Goal: Information Seeking & Learning: Understand process/instructions

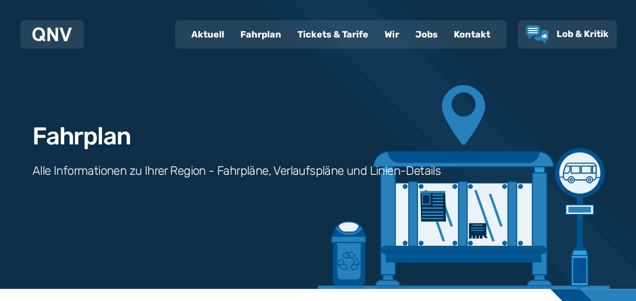
click at [263, 37] on div "Fahrplan" at bounding box center [260, 34] width 57 height 26
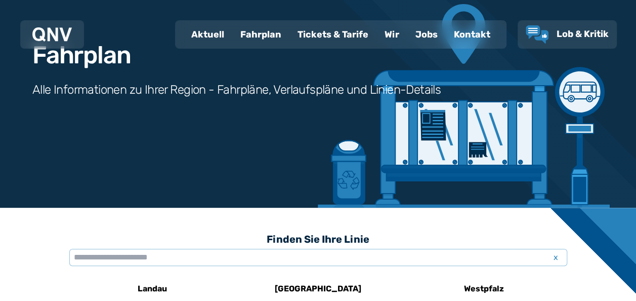
scroll to position [101, 0]
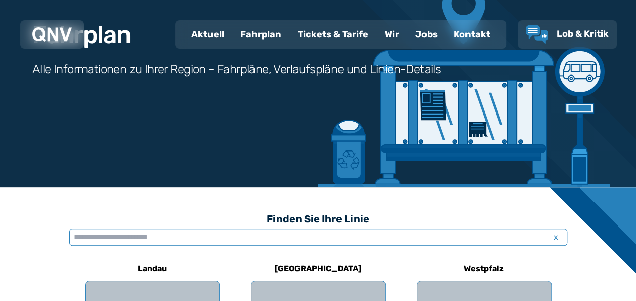
click at [186, 234] on input "text" at bounding box center [318, 236] width 498 height 17
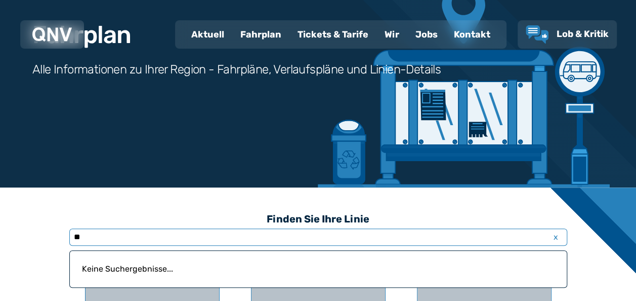
type input "*"
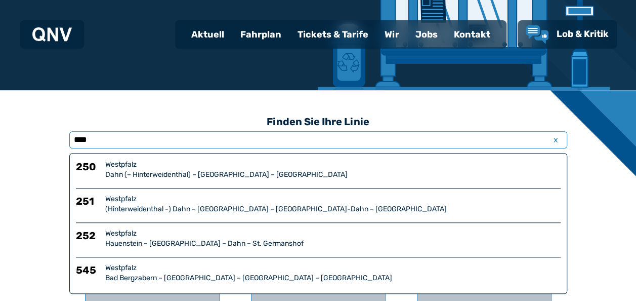
scroll to position [203, 0]
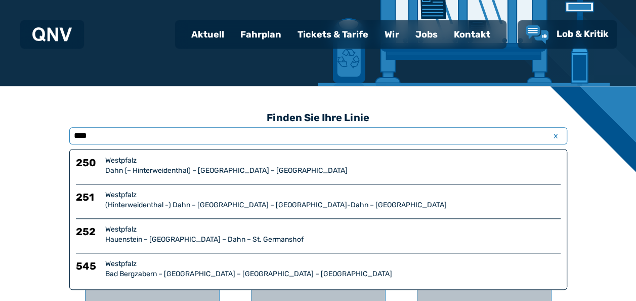
type input "****"
click at [89, 195] on h6 "251" at bounding box center [88, 200] width 25 height 20
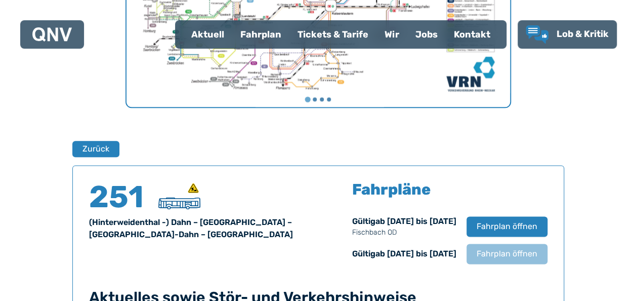
scroll to position [667, 0]
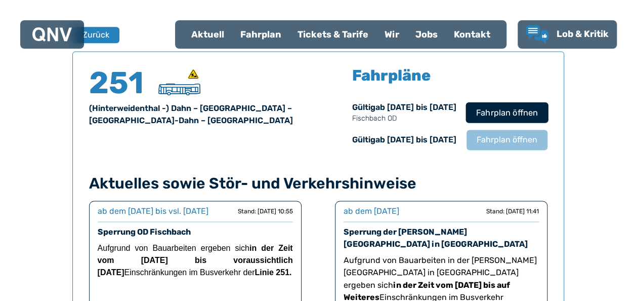
click at [495, 110] on span "Fahrplan öffnen" at bounding box center [507, 112] width 62 height 12
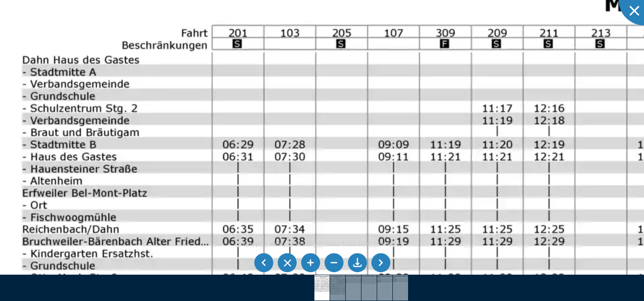
click at [152, 280] on div "Fahrplan Westpfalz Linie 251 Seite 1 von 6 (2035 × 1440) 133%" at bounding box center [322, 150] width 644 height 301
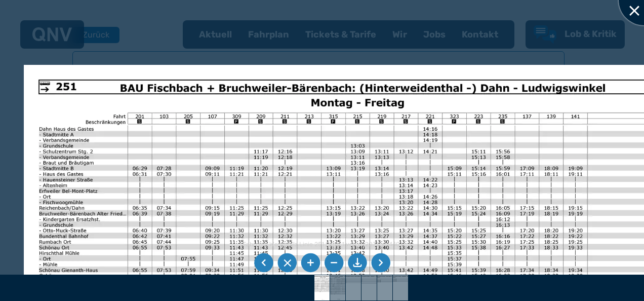
click at [636, 9] on div at bounding box center [644, 0] width 51 height 51
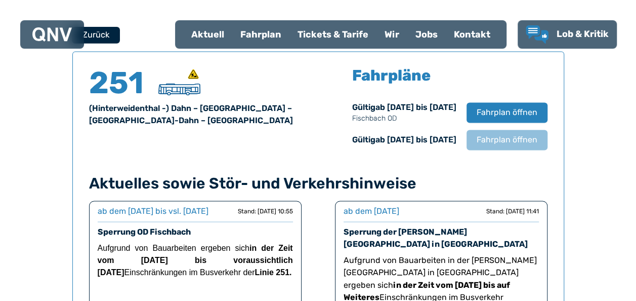
click at [100, 34] on button "Zurück" at bounding box center [96, 34] width 48 height 17
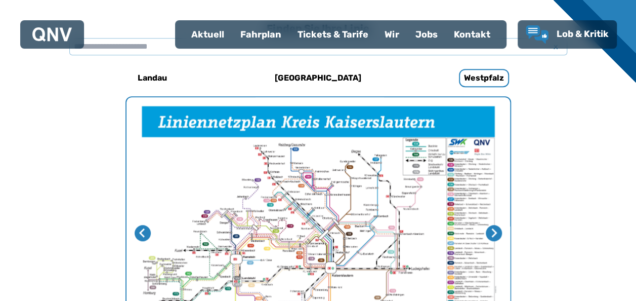
scroll to position [292, 0]
click at [324, 77] on h6 "[GEOGRAPHIC_DATA]" at bounding box center [318, 78] width 95 height 16
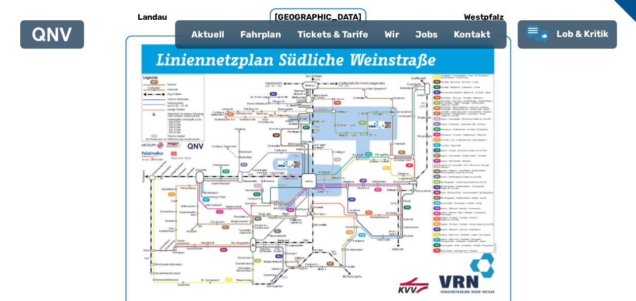
scroll to position [373, 0]
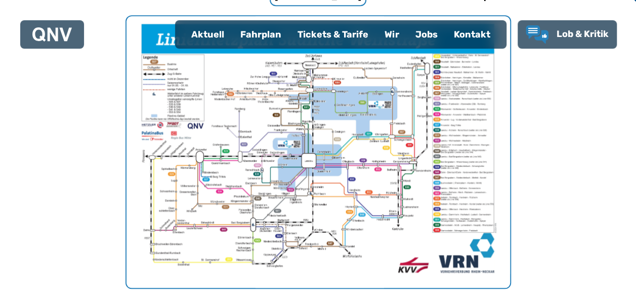
click at [324, 240] on img "1 von 1" at bounding box center [319, 151] width 384 height 271
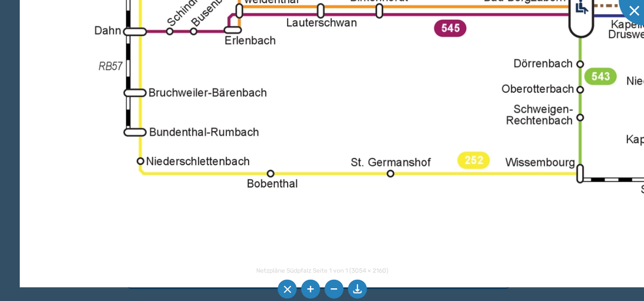
click at [335, 287] on li at bounding box center [333, 288] width 19 height 19
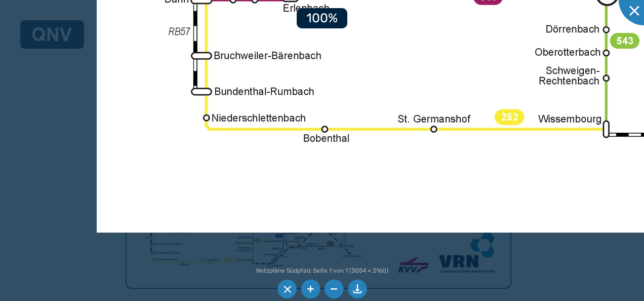
click at [335, 287] on li at bounding box center [333, 288] width 19 height 19
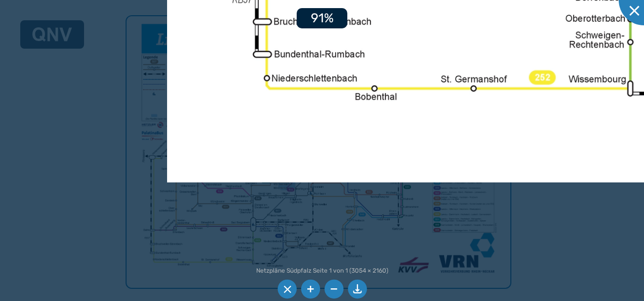
click at [335, 287] on li at bounding box center [333, 288] width 19 height 19
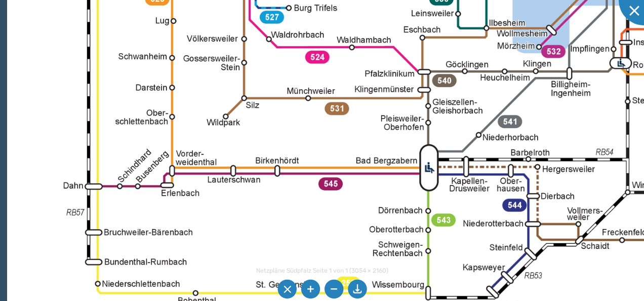
click at [296, 270] on div "Netzpläne Südpfalz Seite 1 von 1 (3054 × 2160) 83%" at bounding box center [322, 150] width 644 height 301
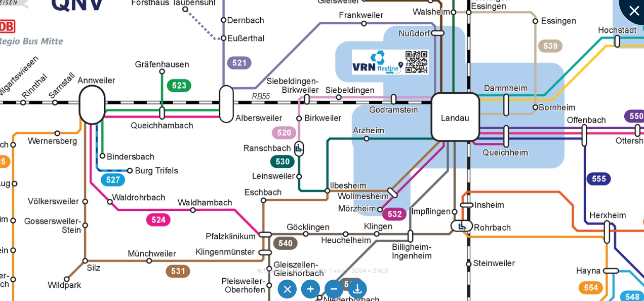
click at [632, 16] on div at bounding box center [644, 0] width 51 height 51
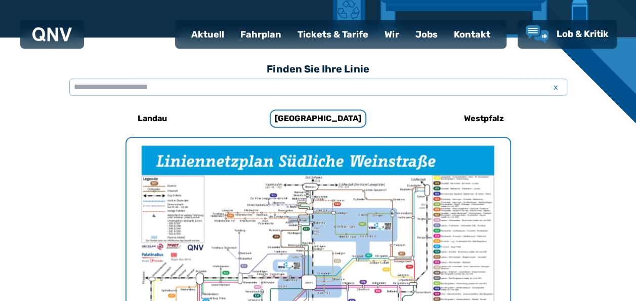
scroll to position [231, 0]
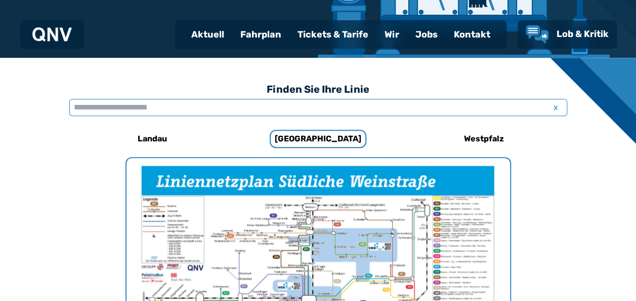
click at [227, 106] on input "text" at bounding box center [318, 107] width 498 height 17
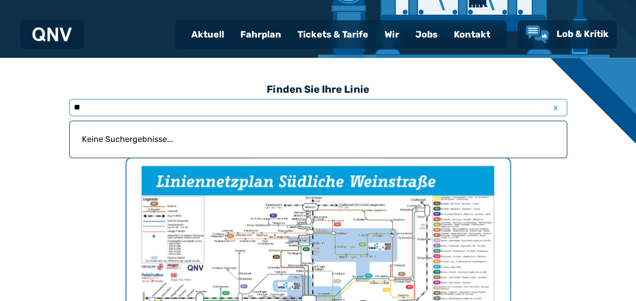
type input "*"
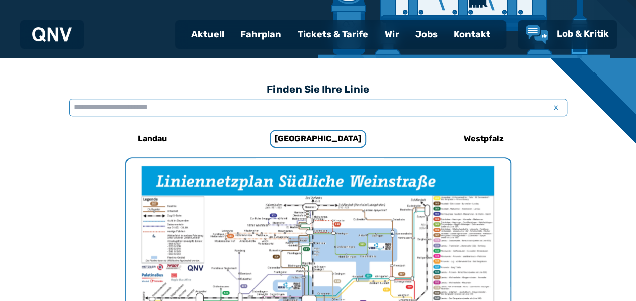
click at [208, 110] on input "text" at bounding box center [318, 107] width 498 height 17
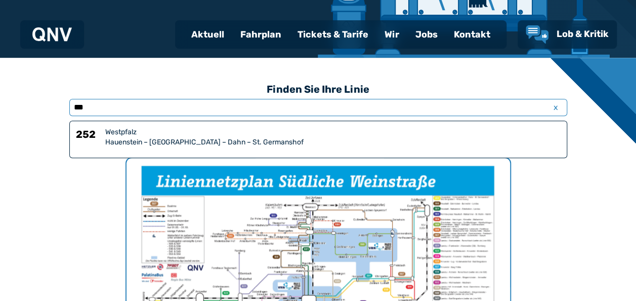
type input "***"
click at [184, 140] on div "Hauenstein – [GEOGRAPHIC_DATA] – Dahn – St. Germanshof" at bounding box center [333, 142] width 456 height 10
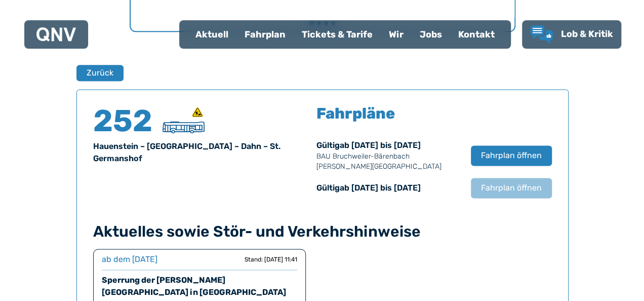
scroll to position [667, 0]
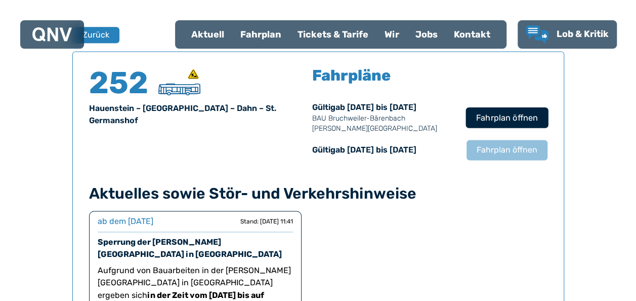
click at [508, 117] on span "Fahrplan öffnen" at bounding box center [507, 117] width 62 height 12
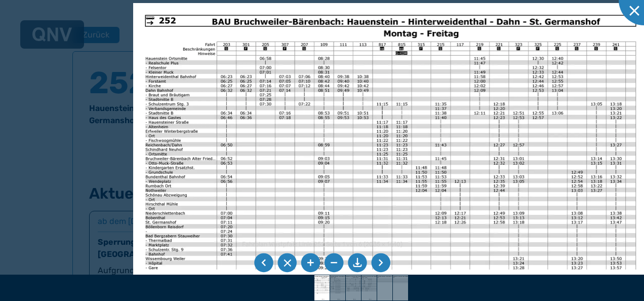
click at [302, 63] on img at bounding box center [390, 185] width 515 height 365
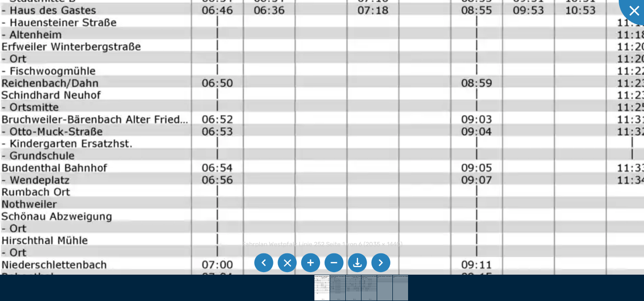
click at [115, 184] on img at bounding box center [655, 190] width 1372 height 971
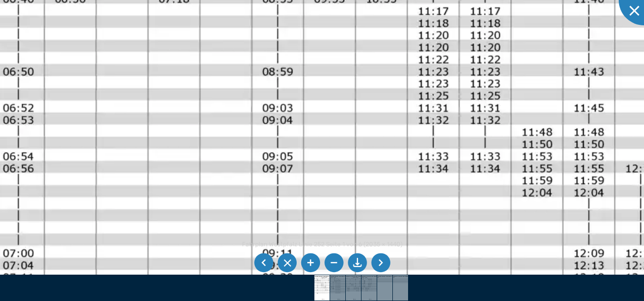
click at [123, 201] on img at bounding box center [456, 179] width 1372 height 971
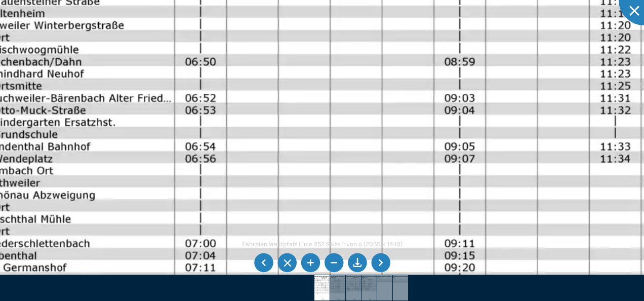
click at [386, 208] on img at bounding box center [638, 169] width 1372 height 971
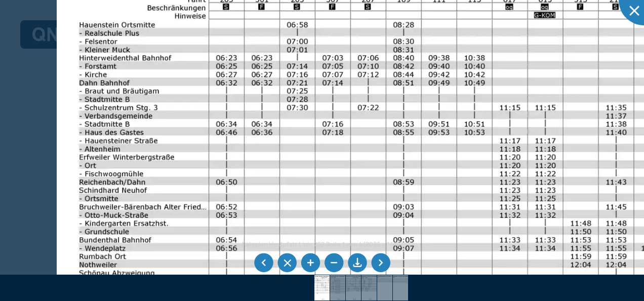
click at [203, 260] on img at bounding box center [525, 255] width 937 height 663
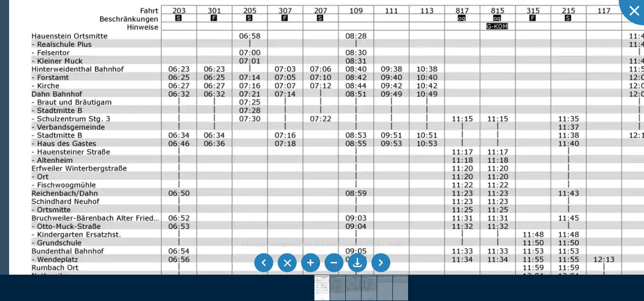
click at [300, 181] on img at bounding box center [477, 266] width 937 height 663
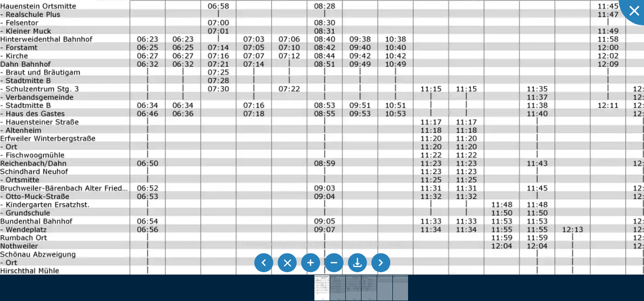
click at [162, 195] on img at bounding box center [446, 236] width 937 height 663
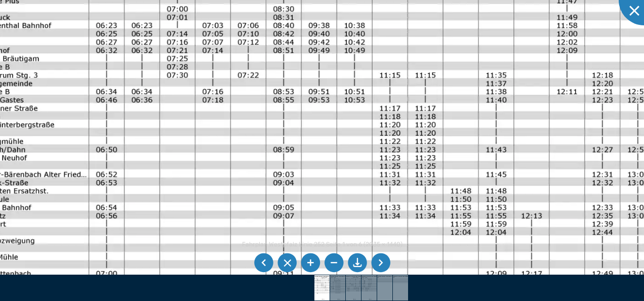
click at [399, 223] on img at bounding box center [405, 223] width 937 height 663
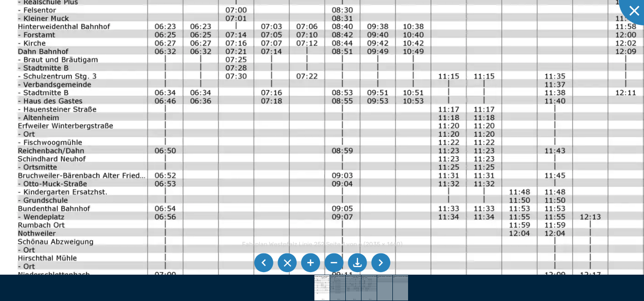
click at [411, 191] on img at bounding box center [463, 224] width 937 height 663
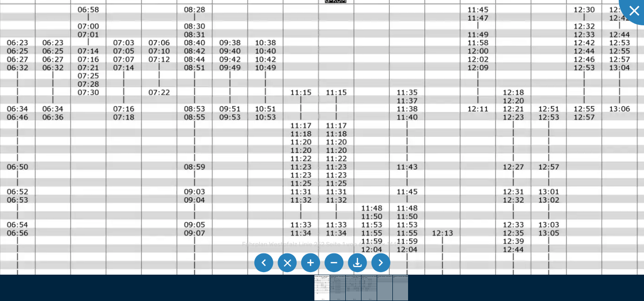
click at [386, 123] on img at bounding box center [316, 240] width 937 height 663
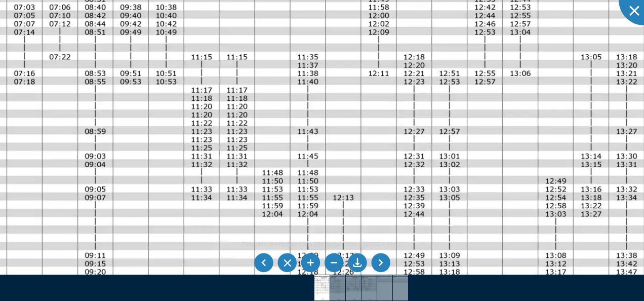
click at [392, 59] on img at bounding box center [216, 204] width 937 height 663
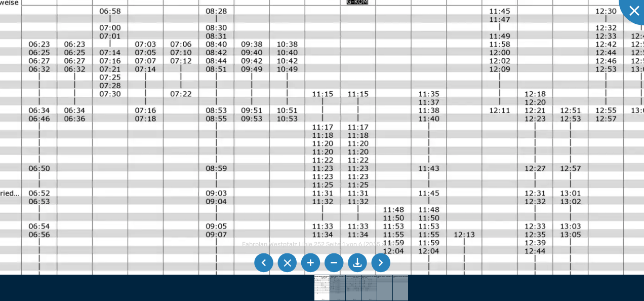
click at [455, 161] on img at bounding box center [337, 241] width 937 height 663
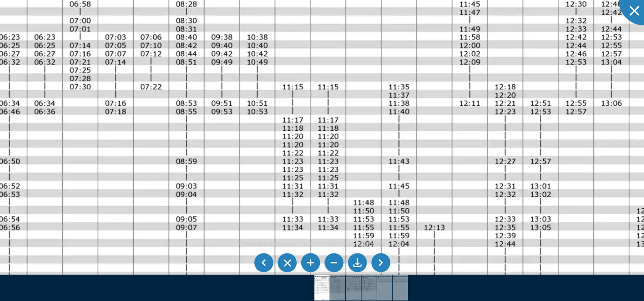
click at [371, 125] on img at bounding box center [308, 234] width 937 height 663
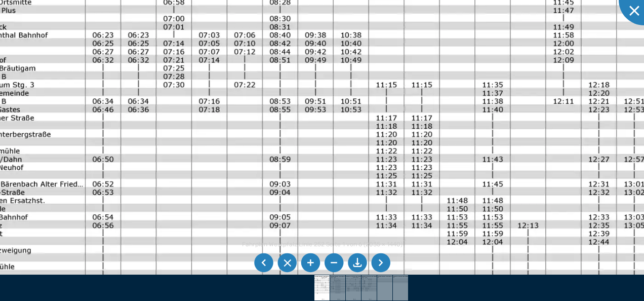
click at [458, 106] on img at bounding box center [401, 232] width 937 height 663
